Goal: Information Seeking & Learning: Check status

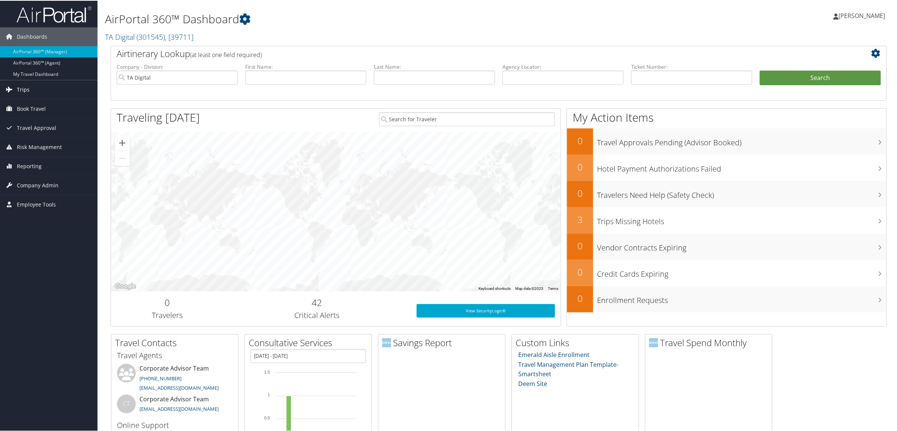
click at [36, 87] on link "Trips" at bounding box center [49, 89] width 98 height 19
click at [44, 105] on link "Airtinerary® Lookup" at bounding box center [49, 103] width 98 height 11
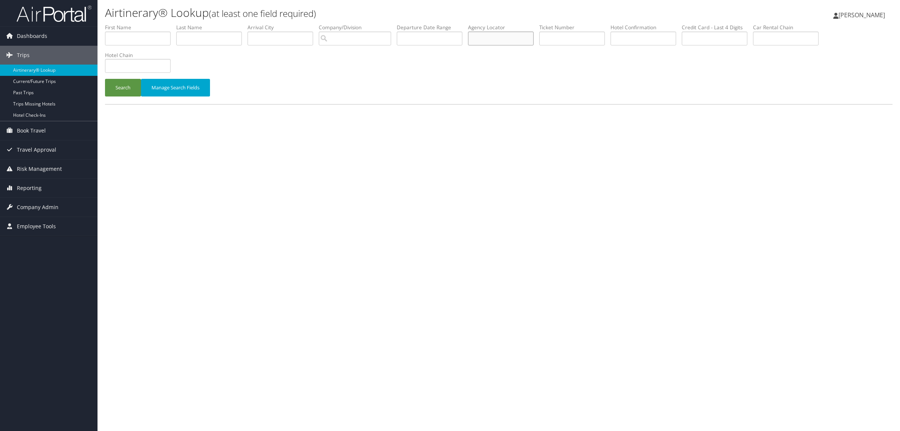
paste input "DK4WHX"
click at [119, 85] on button "Search" at bounding box center [123, 88] width 36 height 18
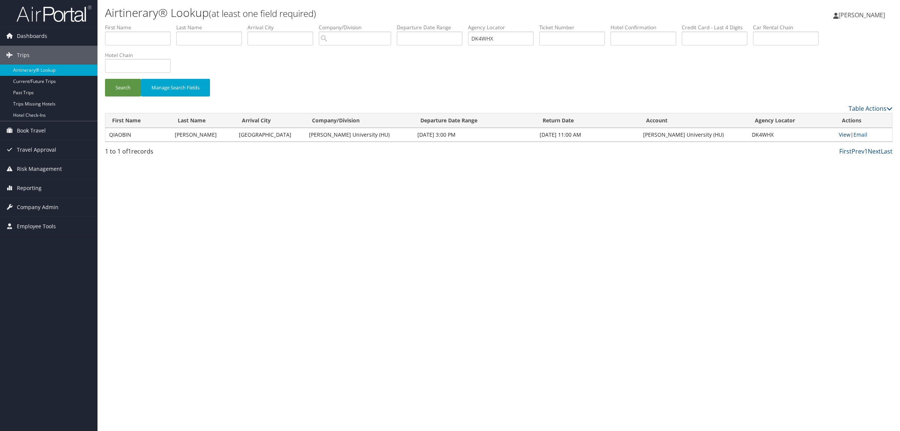
click at [845, 134] on link "View" at bounding box center [845, 134] width 12 height 7
drag, startPoint x: 497, startPoint y: 39, endPoint x: 481, endPoint y: 36, distance: 16.8
click at [481, 36] on input "DK4WHX" at bounding box center [501, 39] width 66 height 14
paste input "VSQ"
click at [114, 83] on button "Search" at bounding box center [123, 88] width 36 height 18
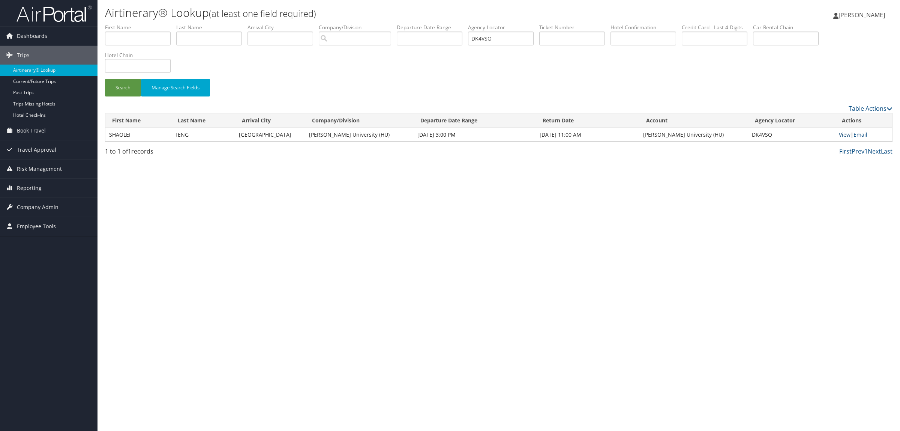
click at [848, 133] on link "View" at bounding box center [845, 134] width 12 height 7
drag, startPoint x: 508, startPoint y: 39, endPoint x: 331, endPoint y: 30, distance: 177.7
click at [334, 24] on ul "First Name Last Name Departure City Arrival City Company/Division Airport/City …" at bounding box center [499, 24] width 788 height 0
paste input "P6CM5"
click at [117, 94] on button "Search" at bounding box center [123, 88] width 36 height 18
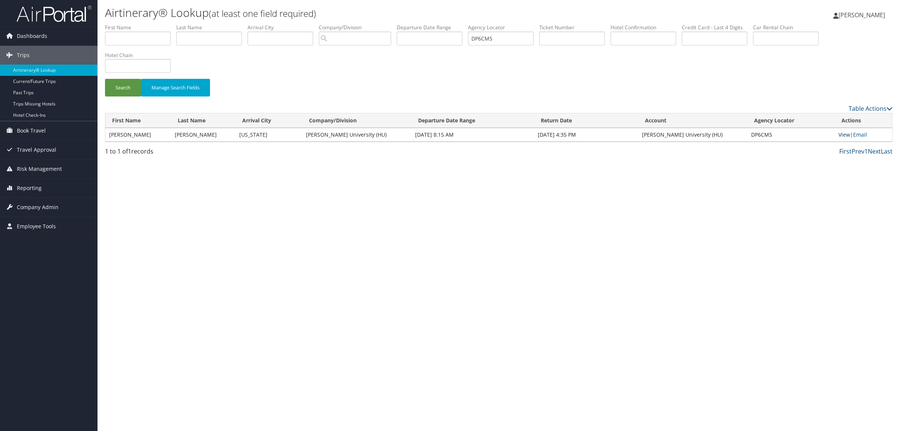
click at [844, 135] on link "View" at bounding box center [845, 134] width 12 height 7
paste input "Q864G"
drag, startPoint x: 524, startPoint y: 39, endPoint x: 347, endPoint y: 53, distance: 177.9
click at [355, 53] on form "First Name Last Name Departure City Arrival City Company/Division Airport/City …" at bounding box center [499, 64] width 788 height 80
type input "DQ864G"
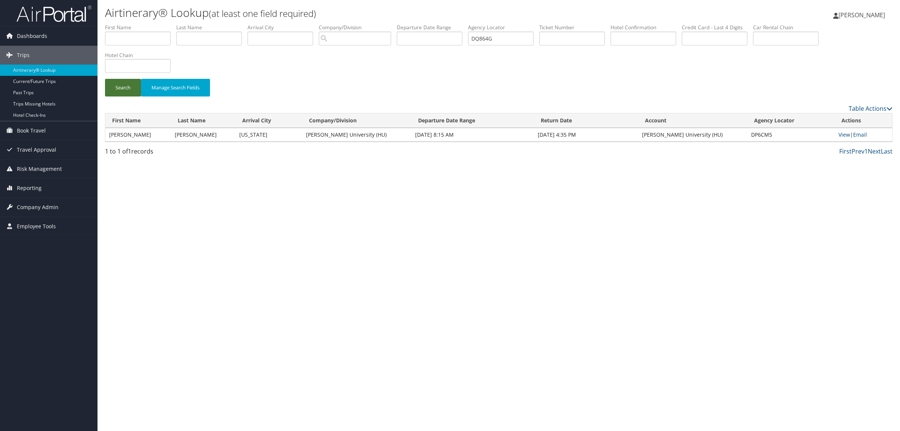
click at [122, 87] on button "Search" at bounding box center [123, 88] width 36 height 18
click at [841, 135] on link "View" at bounding box center [845, 134] width 12 height 7
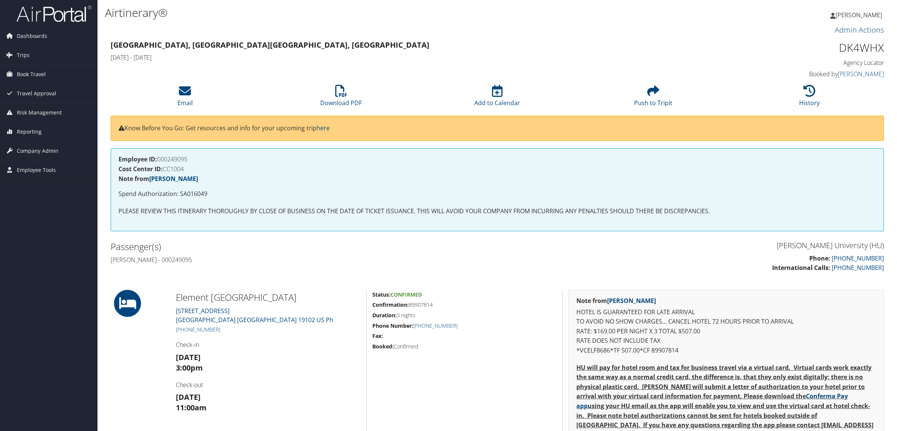
scroll to position [94, 0]
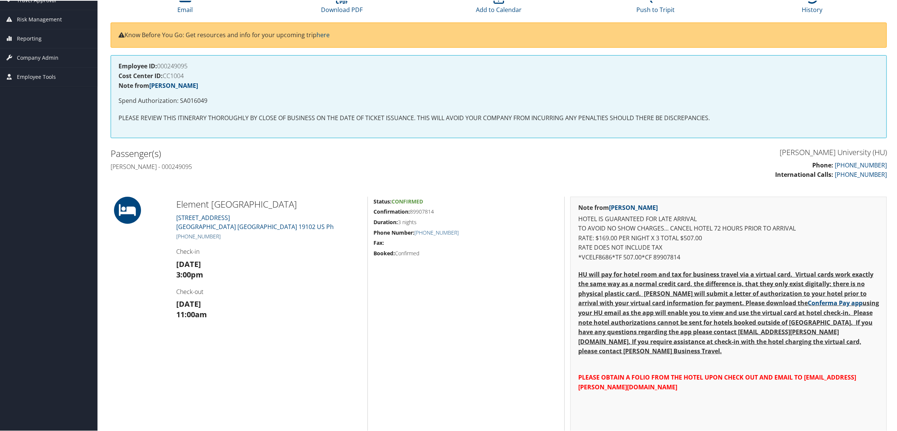
drag, startPoint x: 218, startPoint y: 235, endPoint x: 185, endPoint y: 235, distance: 33.0
click at [185, 235] on h5 "+1 (215) 709-9000" at bounding box center [269, 236] width 186 height 8
copy link "215) 709-9000"
drag, startPoint x: 410, startPoint y: 213, endPoint x: 436, endPoint y: 215, distance: 26.3
click at [436, 215] on div "Status: Confirmed Confirmation: 89907814 Duration: 3 nights Phone Number: +1 (2…" at bounding box center [466, 336] width 197 height 281
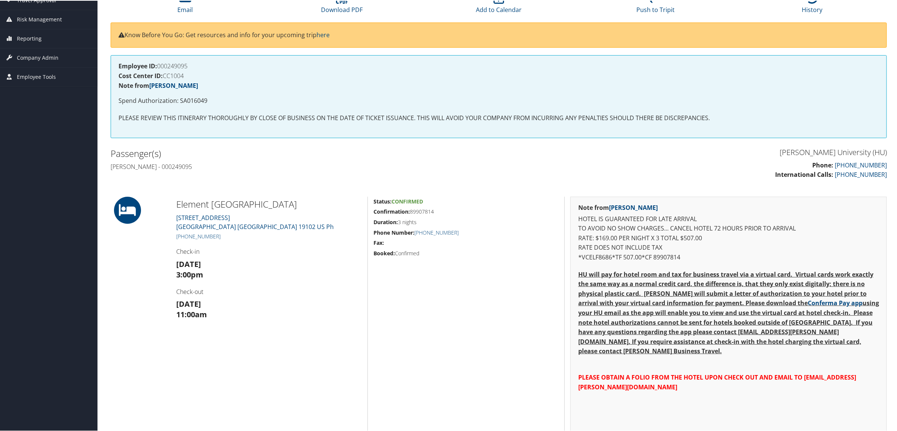
click at [438, 215] on div "Status: Confirmed Confirmation: 89907814 Duration: 3 nights Phone Number: +1 (2…" at bounding box center [466, 336] width 197 height 281
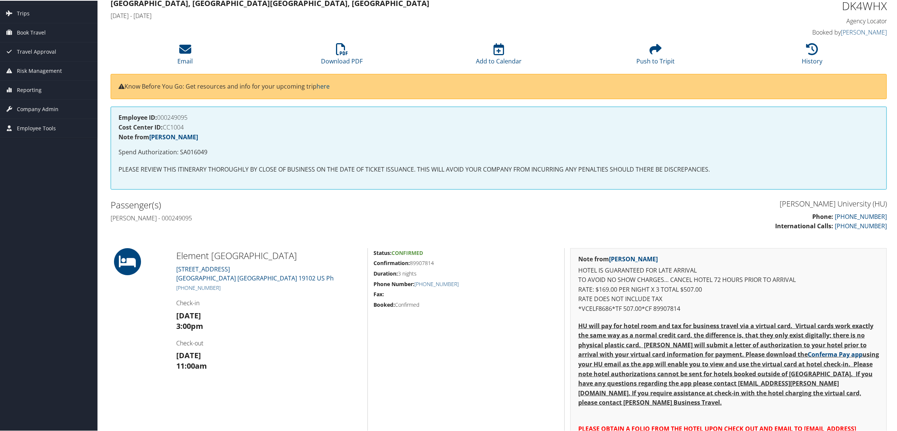
scroll to position [0, 0]
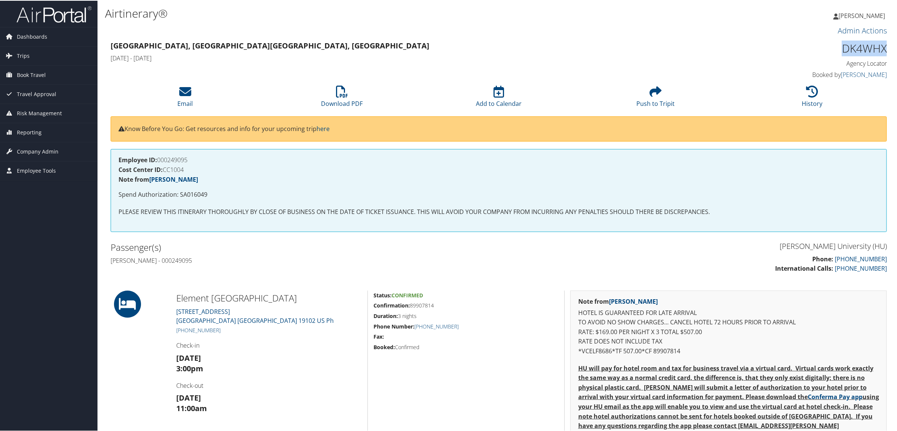
drag, startPoint x: 835, startPoint y: 48, endPoint x: 883, endPoint y: 49, distance: 47.3
click at [883, 49] on h1 "DK4WHX" at bounding box center [794, 48] width 186 height 16
copy h1 "DK4WHX"
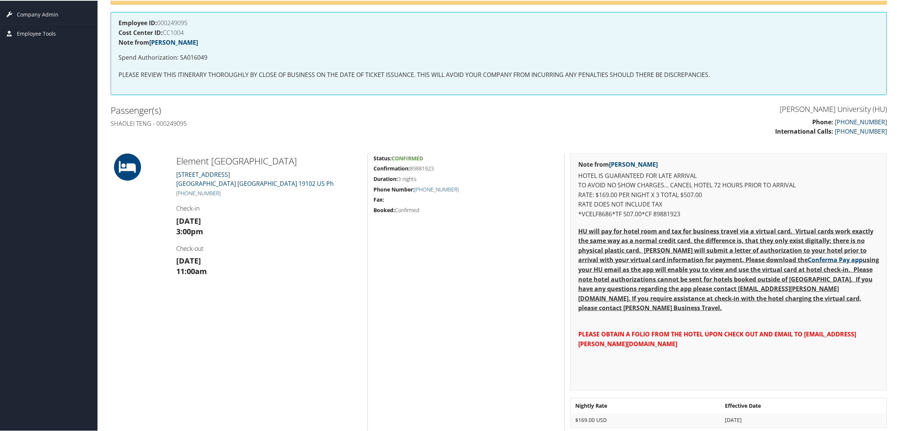
scroll to position [94, 0]
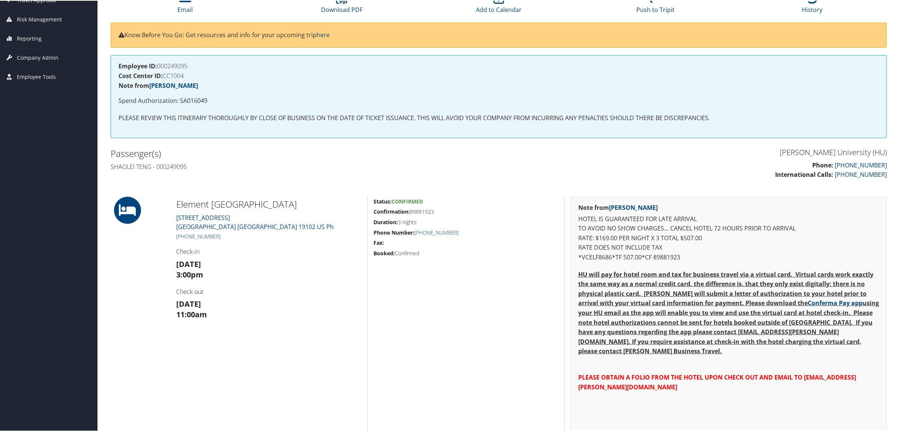
drag, startPoint x: 411, startPoint y: 211, endPoint x: 435, endPoint y: 212, distance: 24.8
click at [435, 212] on h5 "Confirmation: 89881923" at bounding box center [466, 211] width 185 height 8
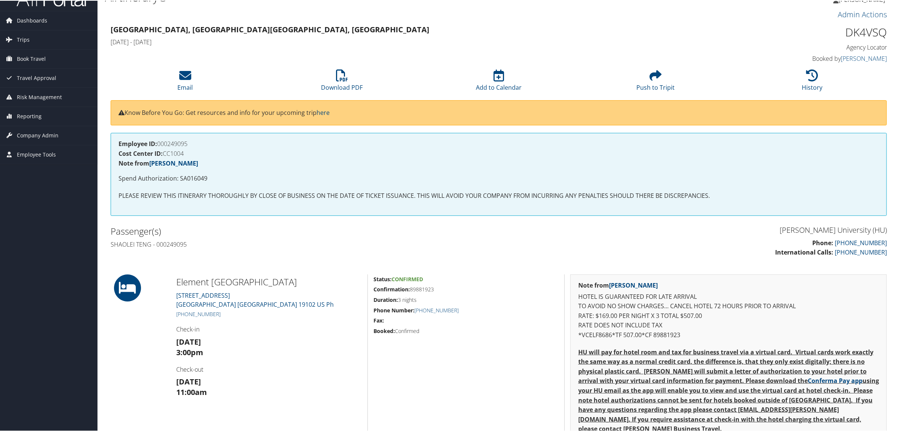
scroll to position [0, 0]
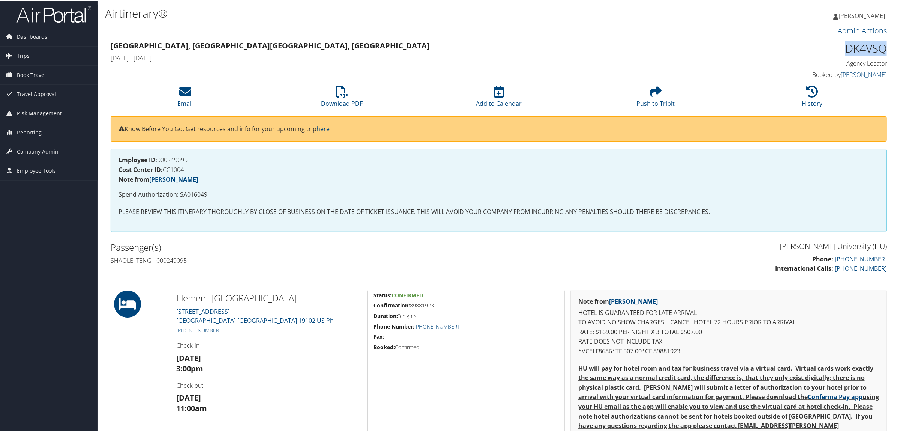
drag, startPoint x: 841, startPoint y: 50, endPoint x: 881, endPoint y: 50, distance: 39.4
click at [881, 50] on h1 "DK4VSQ" at bounding box center [794, 48] width 186 height 16
copy h1 "DK4VSQ"
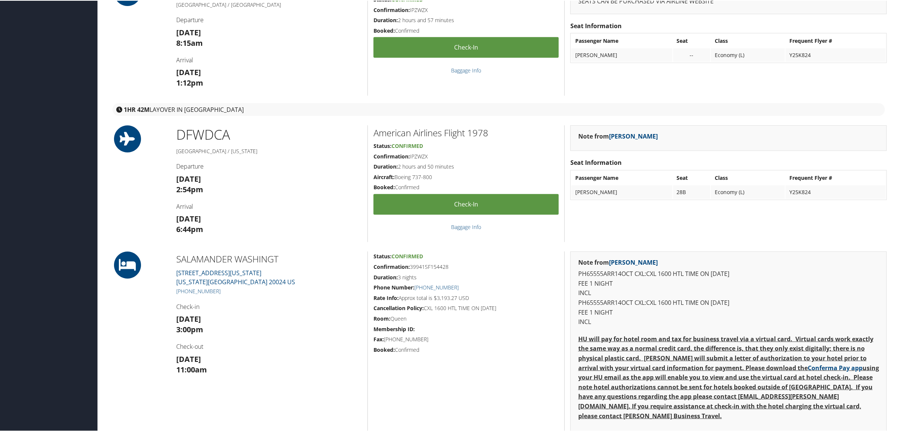
scroll to position [375, 0]
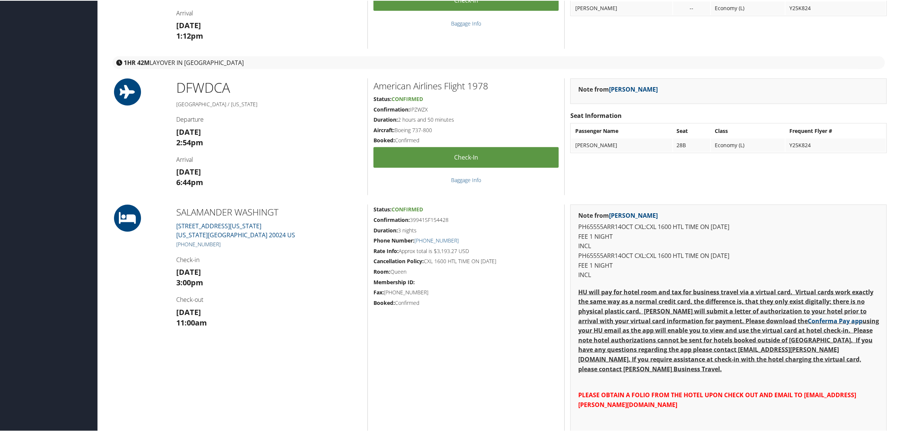
drag, startPoint x: 221, startPoint y: 244, endPoint x: 184, endPoint y: 241, distance: 36.5
click at [183, 241] on h5 "[PHONE_NUMBER]" at bounding box center [269, 244] width 186 height 8
copy link "[PHONE_NUMBER]"
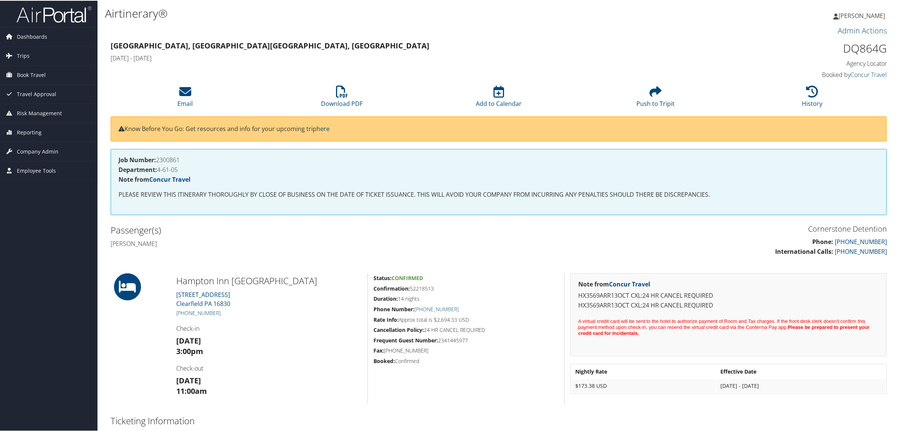
drag, startPoint x: 216, startPoint y: 309, endPoint x: 186, endPoint y: 310, distance: 30.4
click at [186, 310] on h5 "+1 (814) 765-8300" at bounding box center [269, 312] width 186 height 8
copy link "814) 765-8300"
drag, startPoint x: 837, startPoint y: 49, endPoint x: 881, endPoint y: 53, distance: 44.5
click at [881, 53] on h1 "DQ864G" at bounding box center [794, 48] width 186 height 16
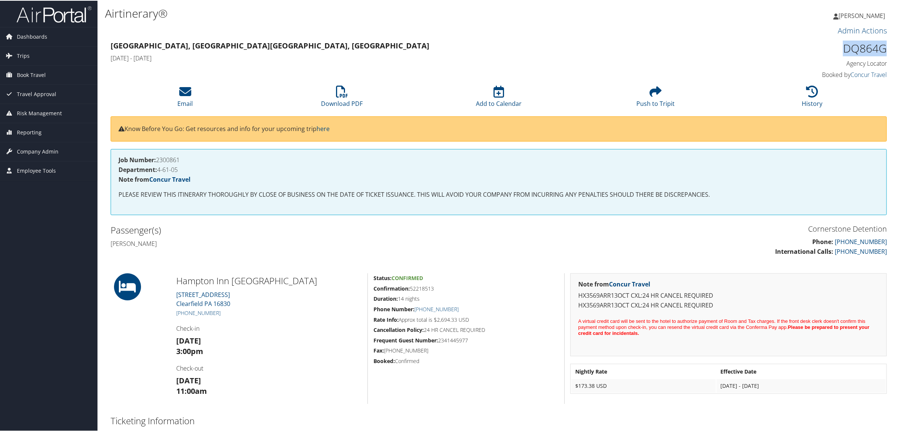
copy h1 "DQ864G"
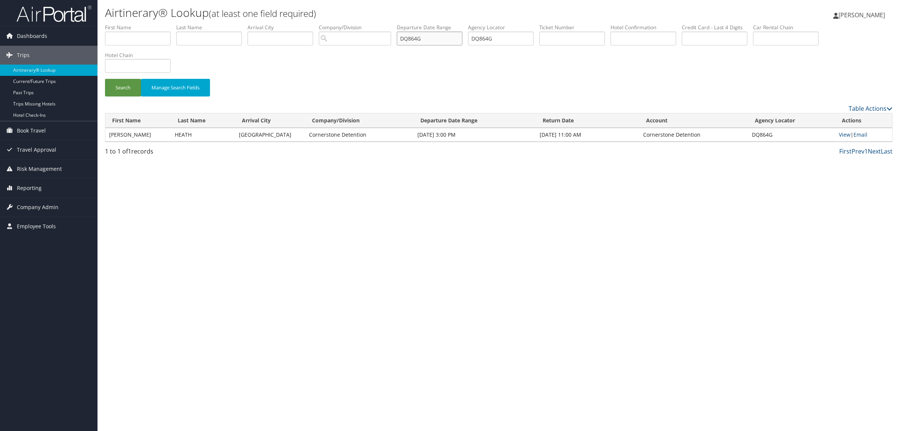
paste input "PVZ33"
type input "DPVZ33"
drag, startPoint x: 439, startPoint y: 39, endPoint x: 271, endPoint y: 39, distance: 168.0
click at [274, 24] on ul "First Name Last Name Departure City Arrival City Company/Division Airport/City …" at bounding box center [499, 24] width 788 height 0
drag, startPoint x: 511, startPoint y: 41, endPoint x: 449, endPoint y: 35, distance: 61.5
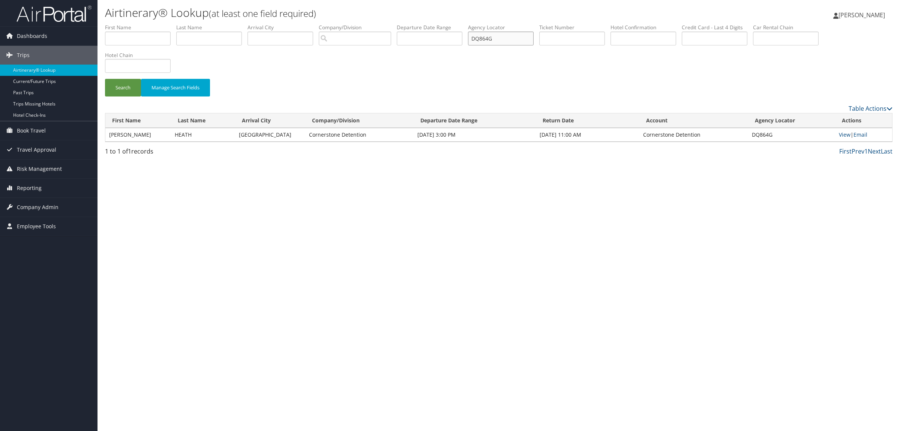
click at [449, 24] on ul "First Name Last Name Departure City Arrival City Company/Division Airport/City …" at bounding box center [499, 24] width 788 height 0
paste input "PVZ33"
click at [119, 89] on button "Search" at bounding box center [123, 88] width 36 height 18
click at [845, 136] on link "View" at bounding box center [845, 134] width 12 height 7
drag, startPoint x: 505, startPoint y: 38, endPoint x: 478, endPoint y: 37, distance: 26.7
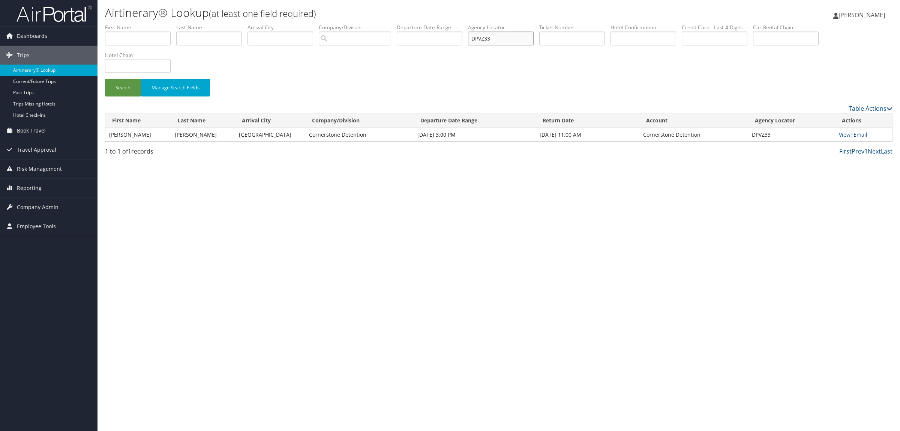
click at [478, 24] on ul "First Name Last Name Departure City Arrival City Company/Division Airport/City …" at bounding box center [499, 24] width 788 height 0
paste input "SB3M"
type input "DPSB3M"
click at [125, 87] on button "Search" at bounding box center [123, 88] width 36 height 18
click at [842, 134] on link "View" at bounding box center [845, 134] width 12 height 7
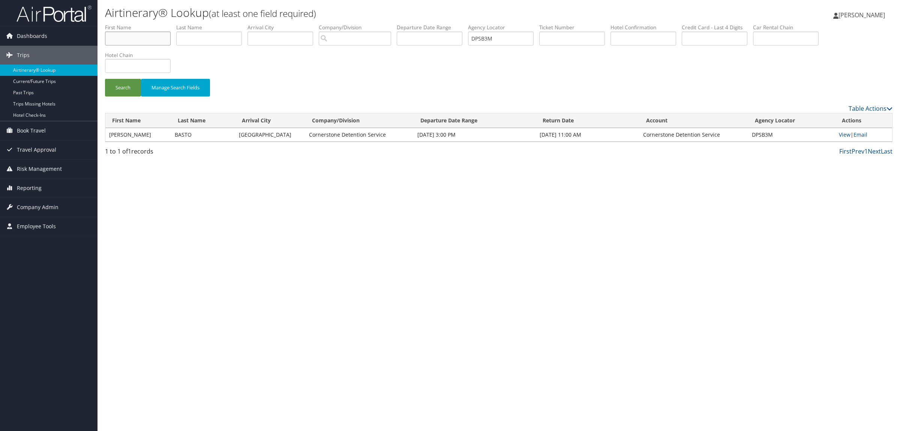
paste input "[PERSON_NAME]"
drag, startPoint x: 126, startPoint y: 39, endPoint x: 173, endPoint y: 42, distance: 47.0
click at [173, 42] on li "First Name Michel Bidros" at bounding box center [140, 37] width 71 height 27
type input "Michel"
paste input "[PERSON_NAME]"
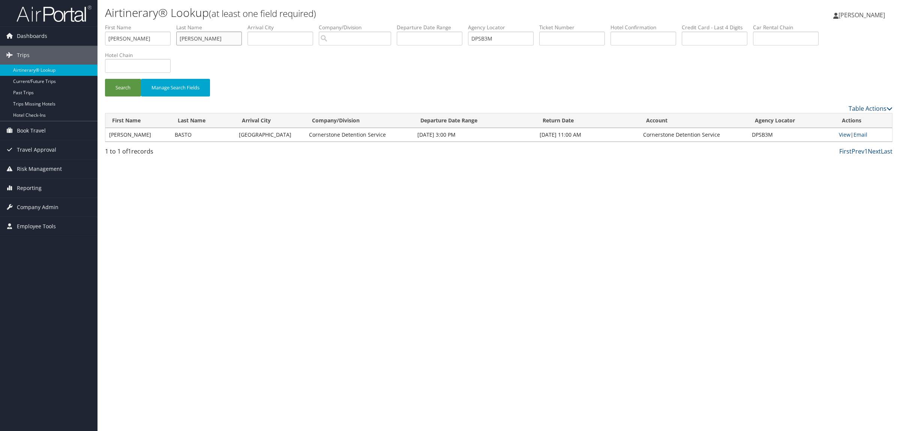
drag, startPoint x: 199, startPoint y: 38, endPoint x: 112, endPoint y: 52, distance: 88.4
click at [78, 51] on div "Dashboards AirPortal 360™ (Manager) AirPortal 360™ (Agent) My Travel Dashboard …" at bounding box center [450, 215] width 900 height 431
type input "Bidros"
drag, startPoint x: 526, startPoint y: 38, endPoint x: 338, endPoint y: 52, distance: 187.7
click at [339, 52] on form "First Name Michel Last Name Bidros Departure City Arrival City Company/Division…" at bounding box center [499, 64] width 788 height 80
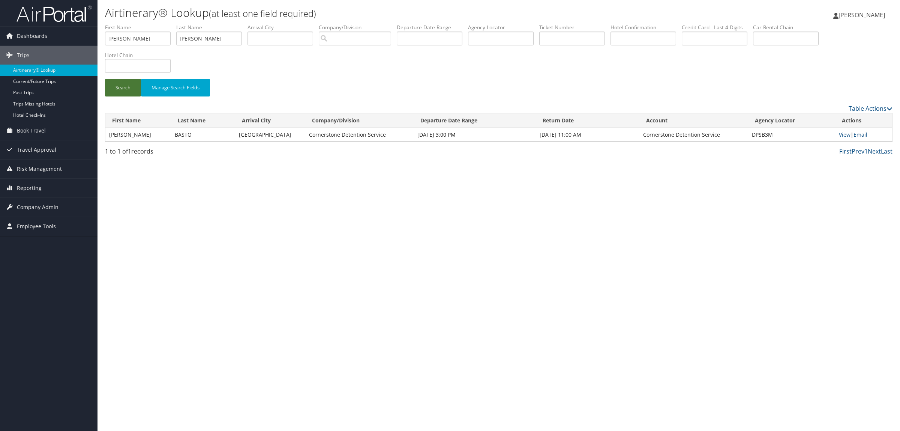
click at [124, 81] on button "Search" at bounding box center [123, 88] width 36 height 18
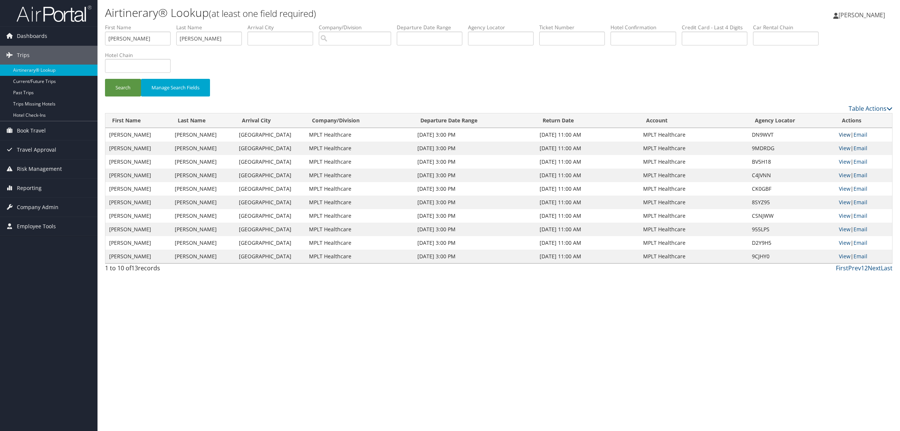
click at [843, 132] on link "View" at bounding box center [845, 134] width 12 height 7
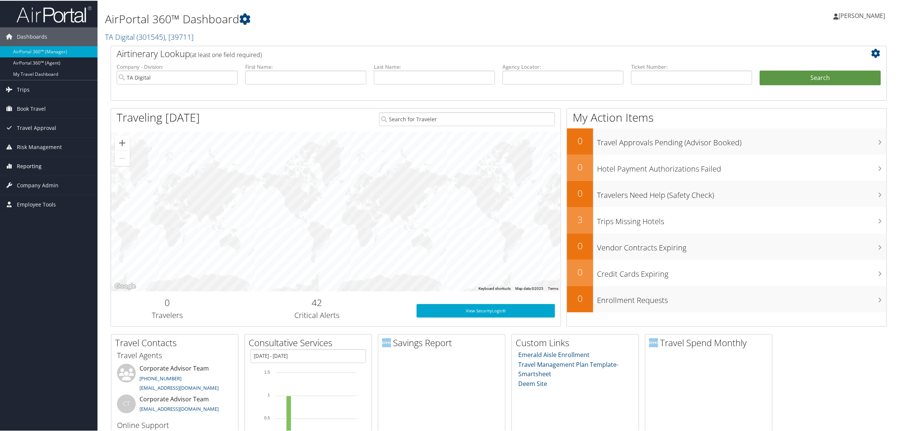
click at [51, 168] on link "Reporting" at bounding box center [49, 165] width 98 height 19
click at [66, 215] on link "Virtual Pay Lookup" at bounding box center [49, 214] width 98 height 11
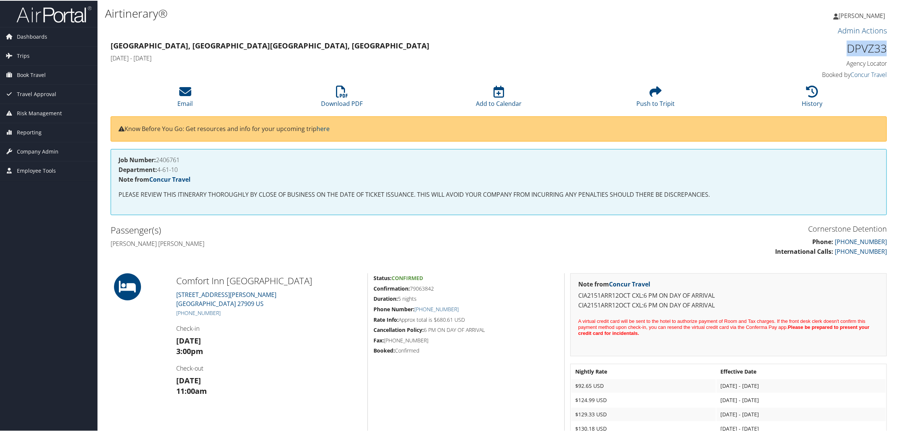
drag, startPoint x: 846, startPoint y: 47, endPoint x: 889, endPoint y: 49, distance: 42.8
click at [889, 49] on div "DPVZ33 Agency Locator Agency Locator DPVZ33 Booked by Concur Travel Booked by C…" at bounding box center [794, 59] width 197 height 43
copy h1 "DPVZ33"
click at [461, 404] on div "Status: Confirmed Confirmation: 79063842 Duration: 5 nights Phone Number: [PHON…" at bounding box center [466, 364] width 197 height 184
drag, startPoint x: 839, startPoint y: 45, endPoint x: 889, endPoint y: 46, distance: 49.9
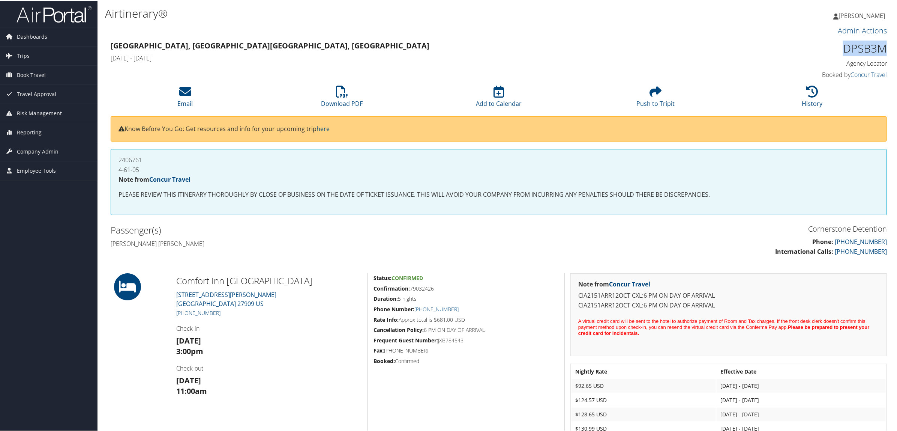
click at [889, 46] on div "DPSB3M Agency Locator Agency Locator DPSB3M Booked by Concur Travel Booked by C…" at bounding box center [794, 59] width 197 height 43
copy h1 "DPSB3M"
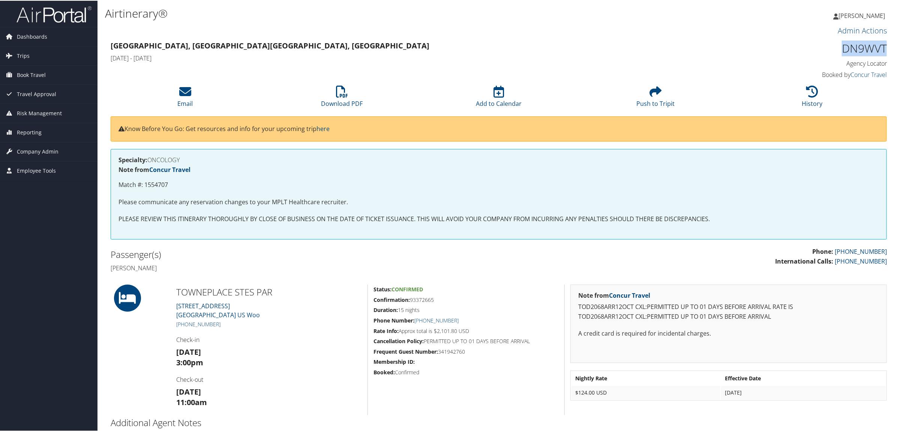
drag, startPoint x: 839, startPoint y: 47, endPoint x: 882, endPoint y: 44, distance: 43.3
click at [882, 44] on h1 "DN9WVT" at bounding box center [794, 48] width 186 height 16
copy h1 "DN9WVT"
